Goal: Transaction & Acquisition: Purchase product/service

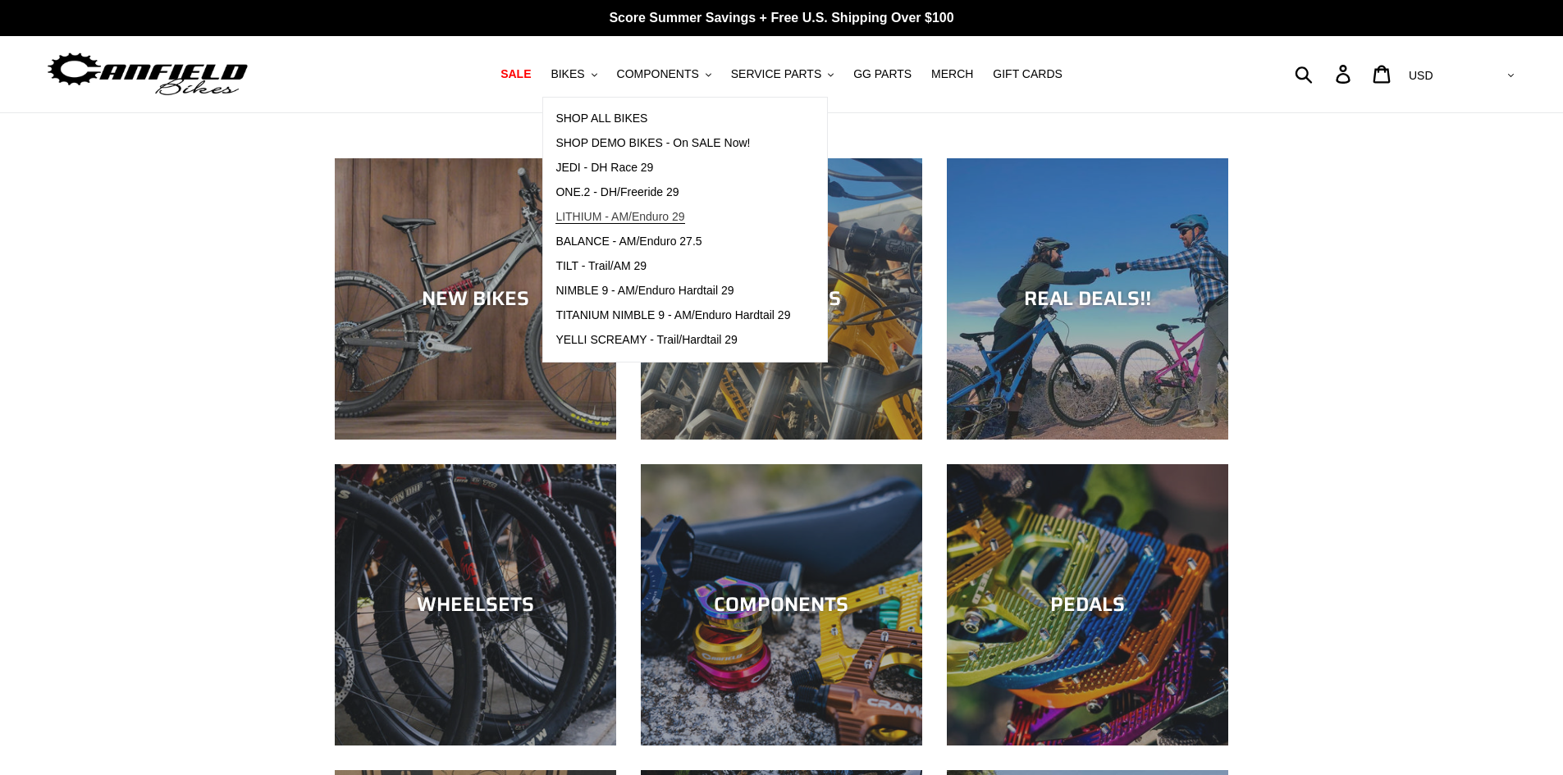
click at [656, 208] on link "LITHIUM - AM/Enduro 29" at bounding box center [672, 217] width 259 height 25
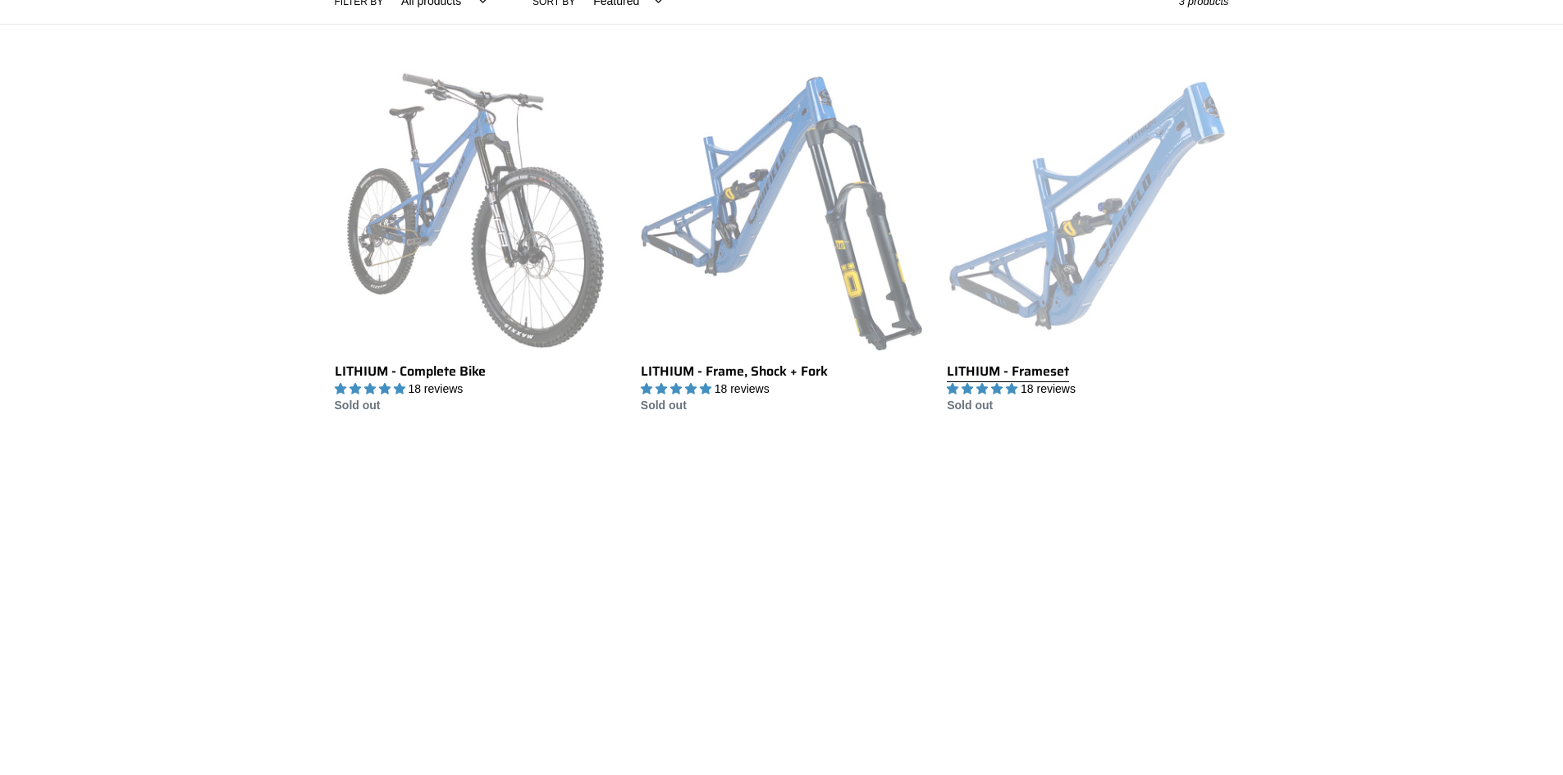
scroll to position [410, 0]
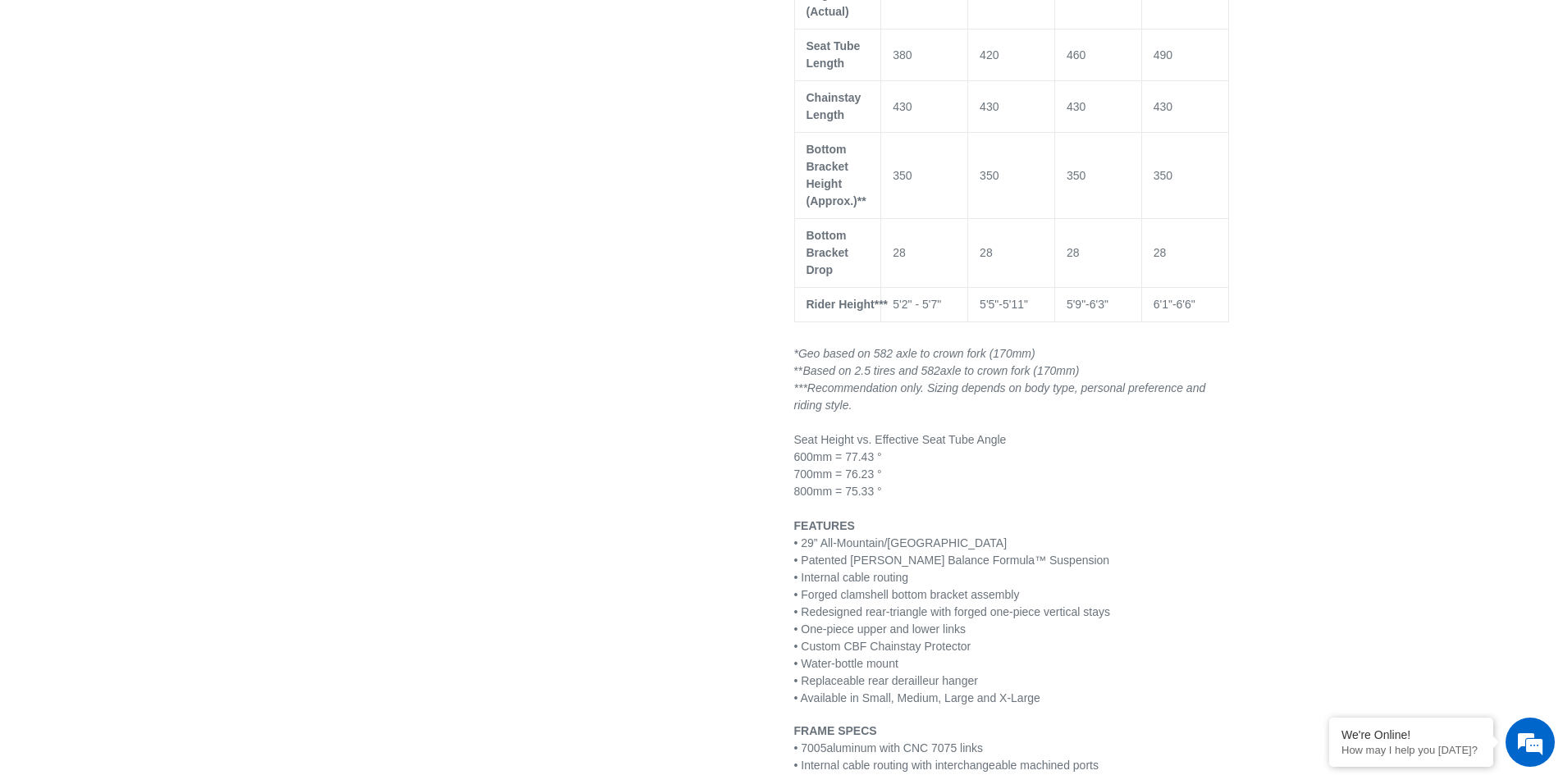
scroll to position [1534, 0]
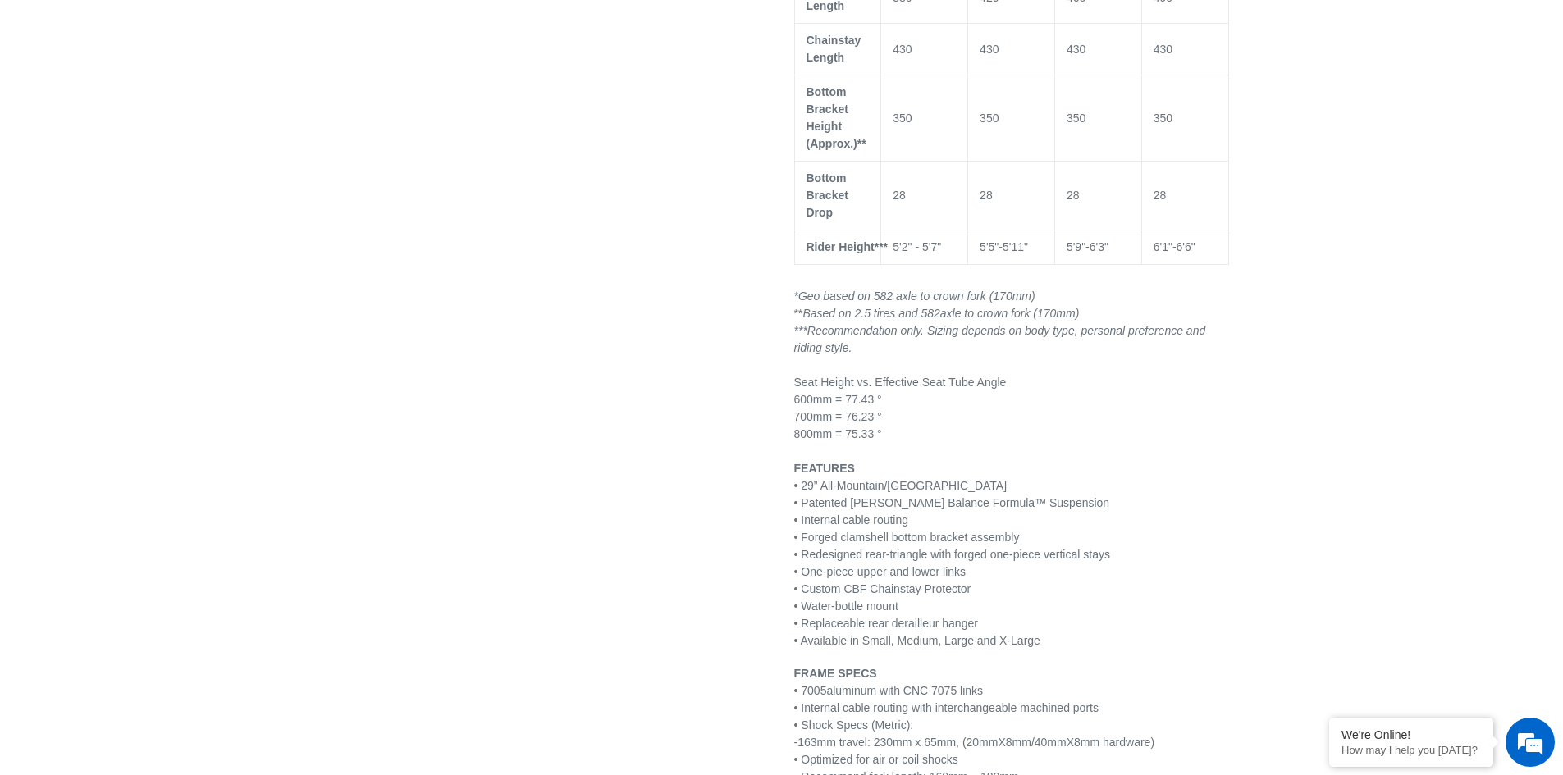
select select "highest-rating"
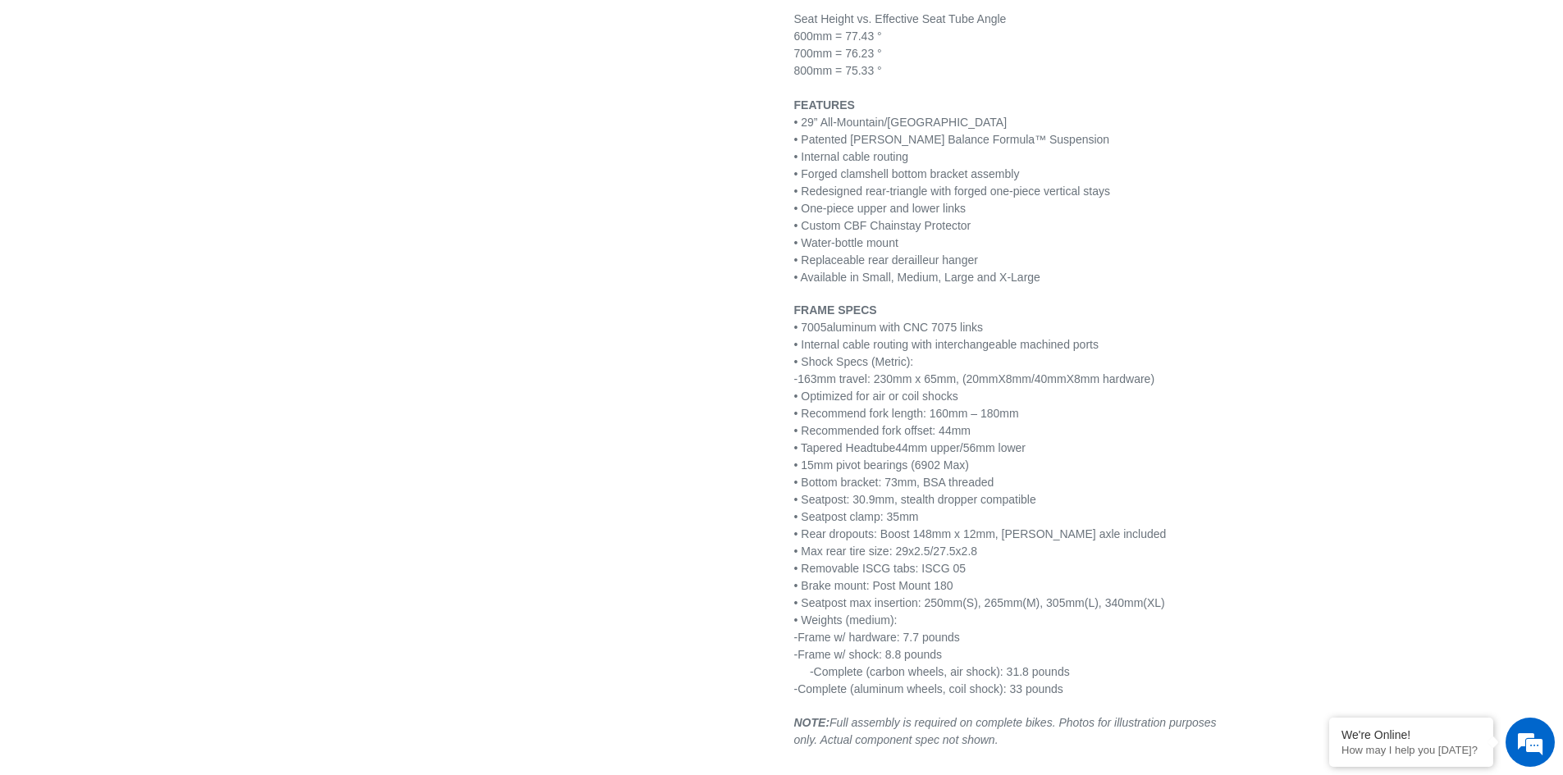
scroll to position [0, 0]
